Goal: Navigation & Orientation: Find specific page/section

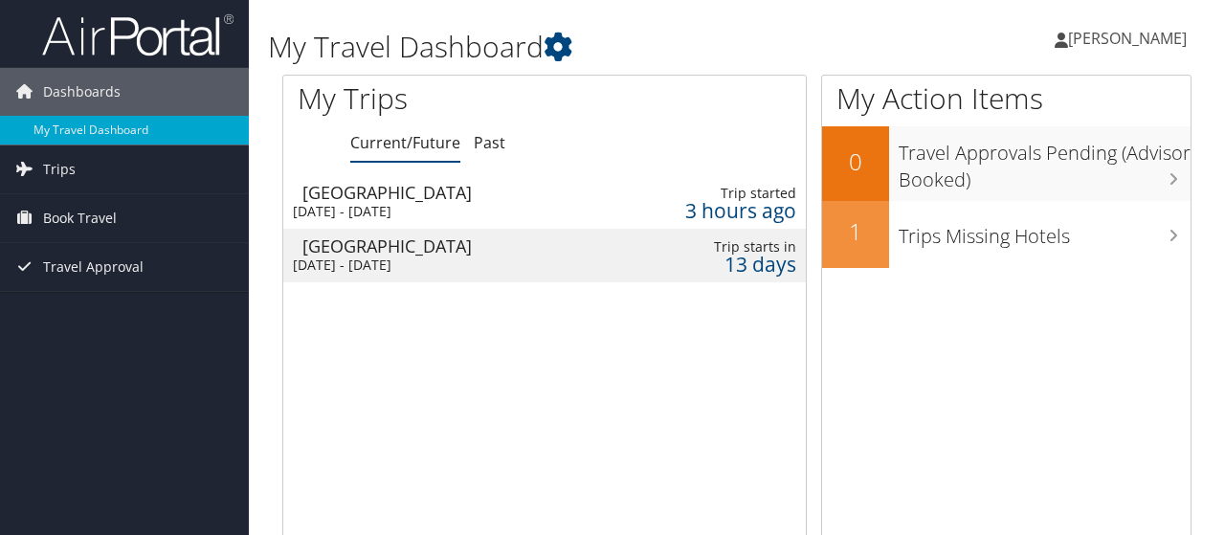
click at [498, 268] on div "[DATE] - [DATE]" at bounding box center [439, 264] width 292 height 17
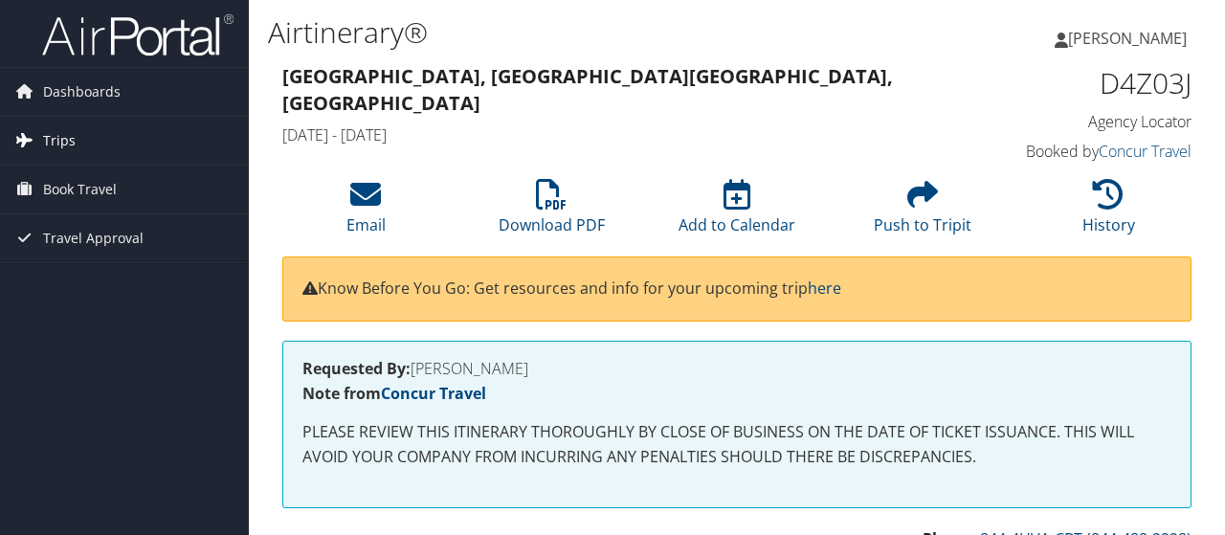
click at [72, 139] on span "Trips" at bounding box center [59, 141] width 33 height 48
click at [77, 85] on span "Dashboards" at bounding box center [81, 92] width 77 height 48
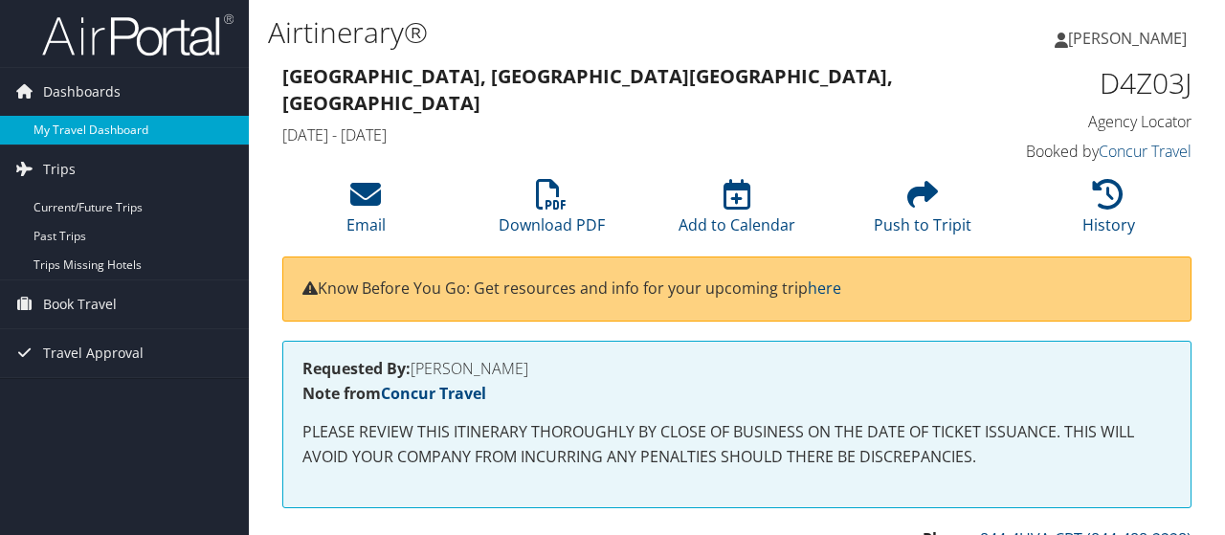
click at [72, 131] on link "My Travel Dashboard" at bounding box center [124, 130] width 249 height 29
